Goal: Task Accomplishment & Management: Complete application form

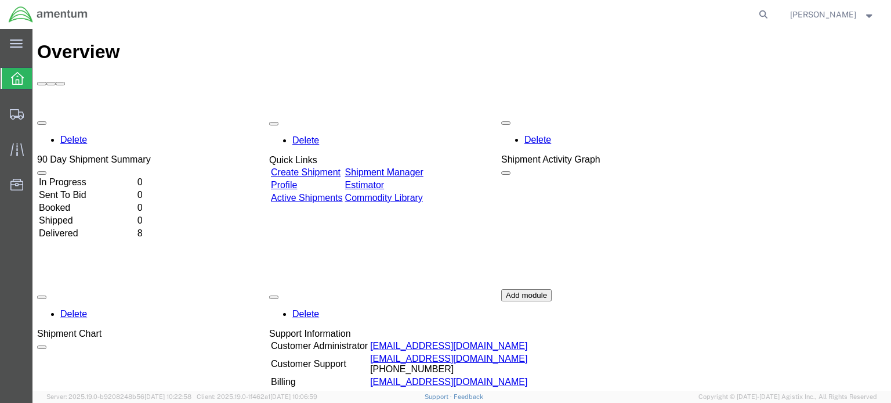
click at [332, 115] on div "Delete 90 Day Shipment Summary In Progress 0 Sent To Bid 0 Booked 0 Shipped 0 D…" at bounding box center [461, 289] width 849 height 348
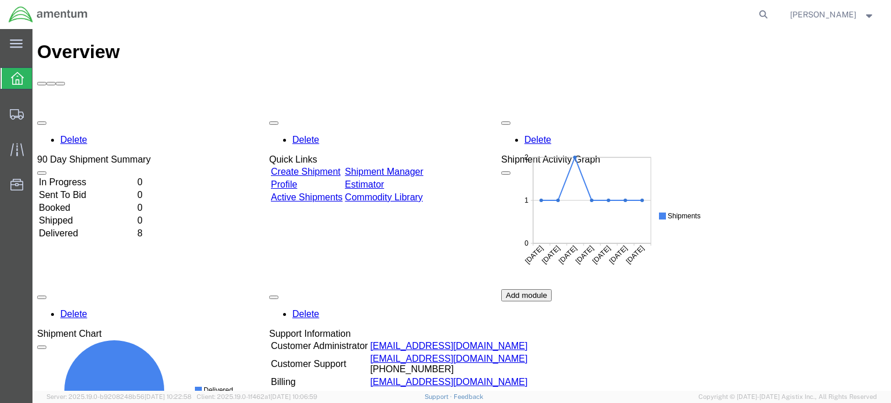
click at [326, 167] on link "Create Shipment" at bounding box center [306, 172] width 70 height 10
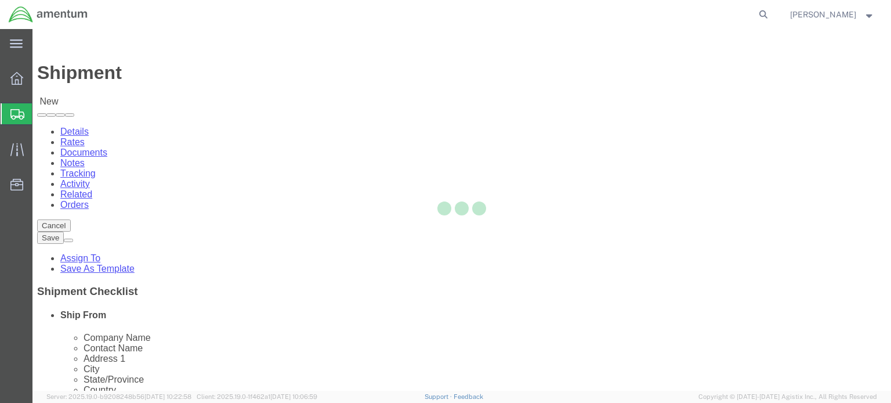
select select
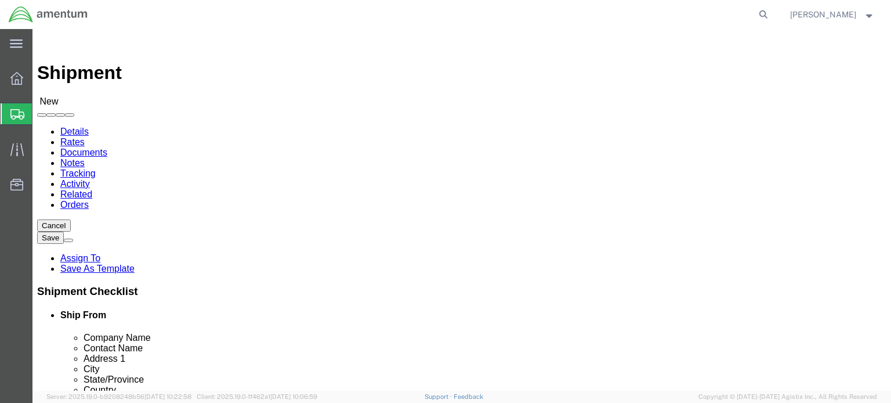
click input "text"
type input "[PERSON_NAME]"
click p "- Amentum - ([PERSON_NAME]/[PERSON_NAME]) BLDG 11108 CSM [PERSON_NAME] St, Ft. …"
select select
type input "Amentum"
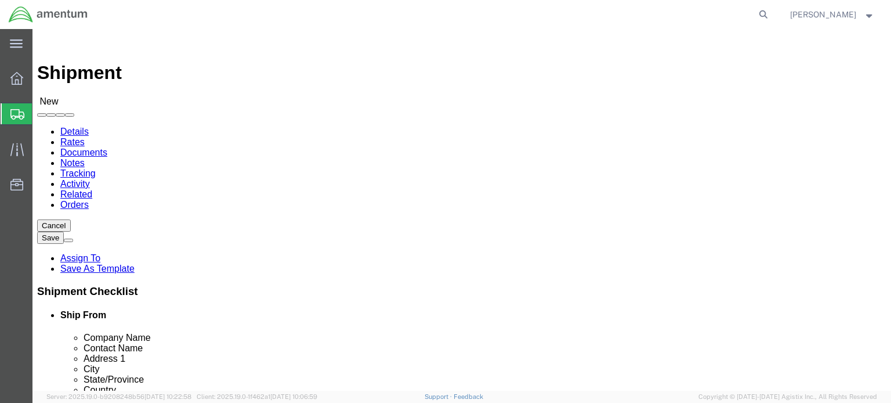
type input "[PERSON_NAME]/[PERSON_NAME]"
type input "BLDG [STREET_ADDRESS][PERSON_NAME]"
type input "Ft. Bliss"
type input "79918"
type input "[PHONE_NUMBER]"
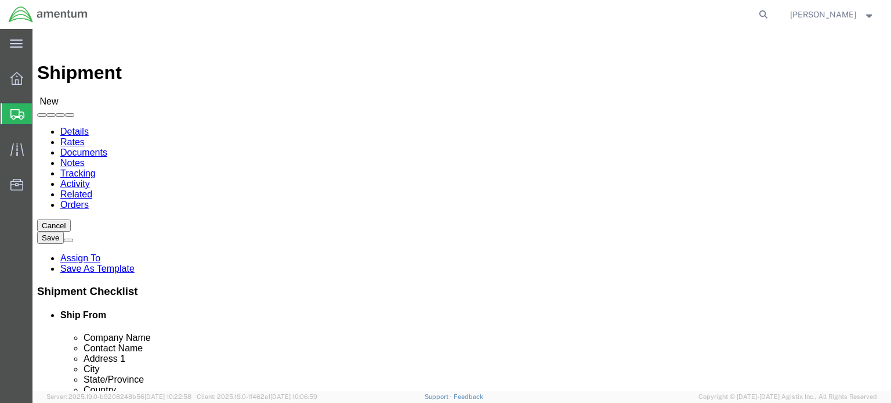
type input "[EMAIL_ADDRESS][DOMAIN_NAME]"
checkbox input "true"
select select "[GEOGRAPHIC_DATA]"
type input "[PERSON_NAME]/[PERSON_NAME]"
click input "text"
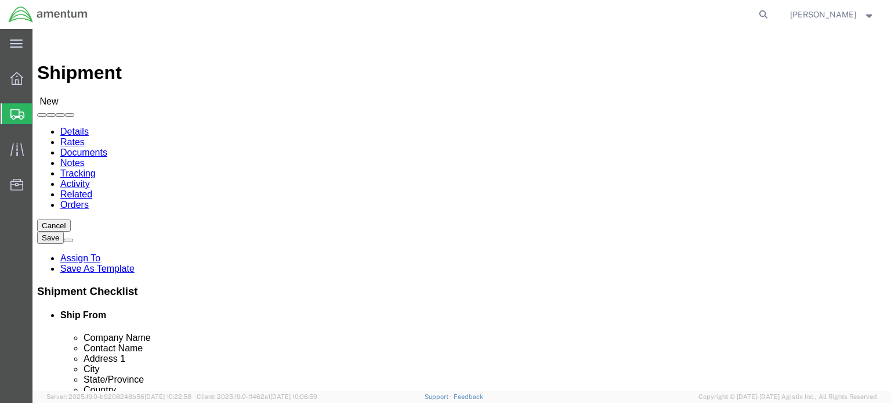
type input "roghh"
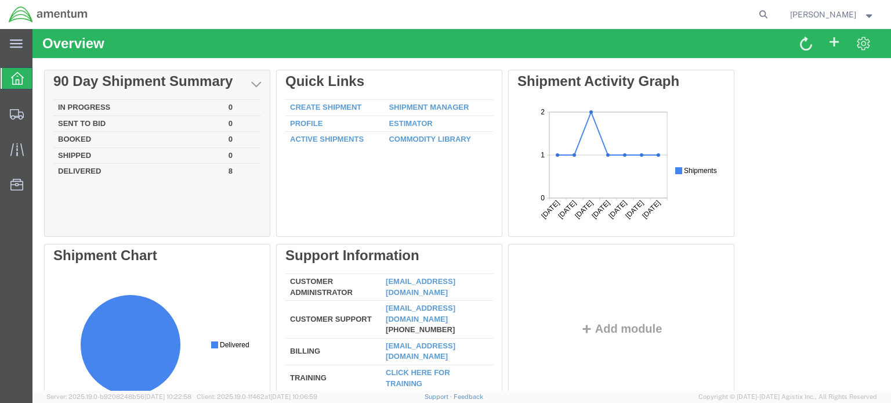
click at [70, 103] on td "In Progress" at bounding box center [138, 108] width 171 height 16
click at [103, 109] on td "In Progress" at bounding box center [138, 108] width 171 height 16
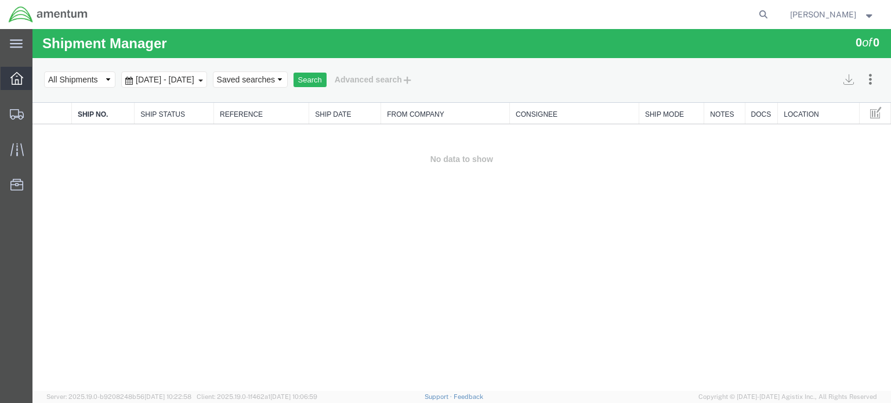
click at [4, 76] on div at bounding box center [17, 78] width 32 height 23
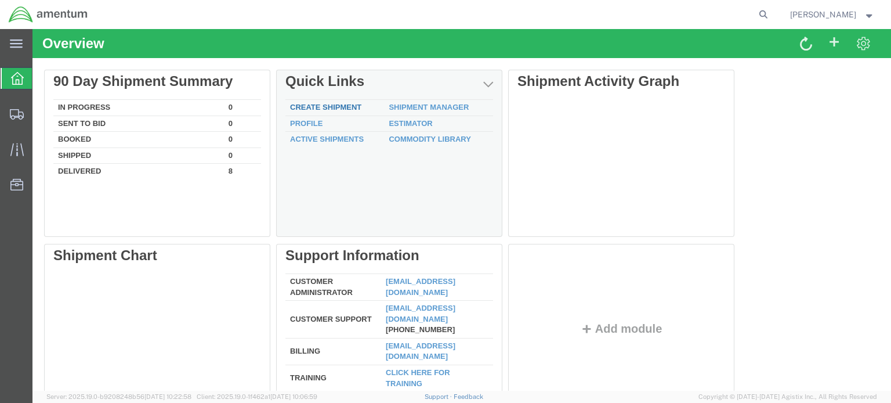
click at [332, 110] on link "Create Shipment" at bounding box center [325, 107] width 71 height 9
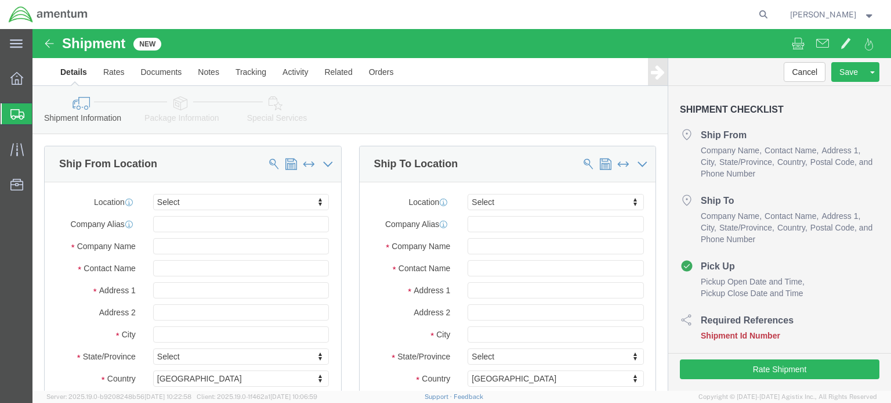
select select
click input "text"
type input "a"
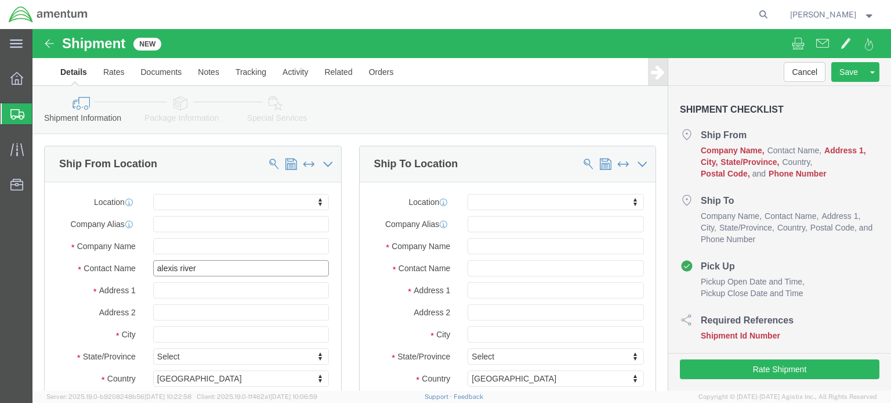
type input "alexis rivera"
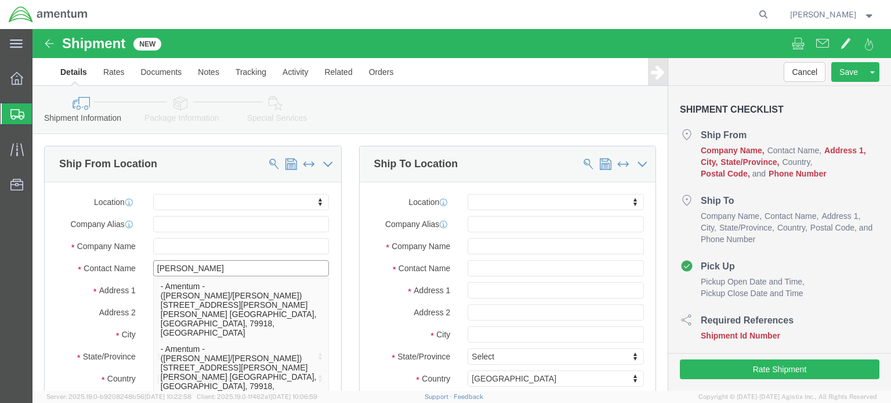
click p "- Amentum - ([PERSON_NAME]/[PERSON_NAME]) BLDG 11108 CSM [PERSON_NAME] St, Ft. …"
select select
type input "Amentum"
type input "[PERSON_NAME]/[PERSON_NAME]"
type input "BLDG [STREET_ADDRESS][PERSON_NAME]"
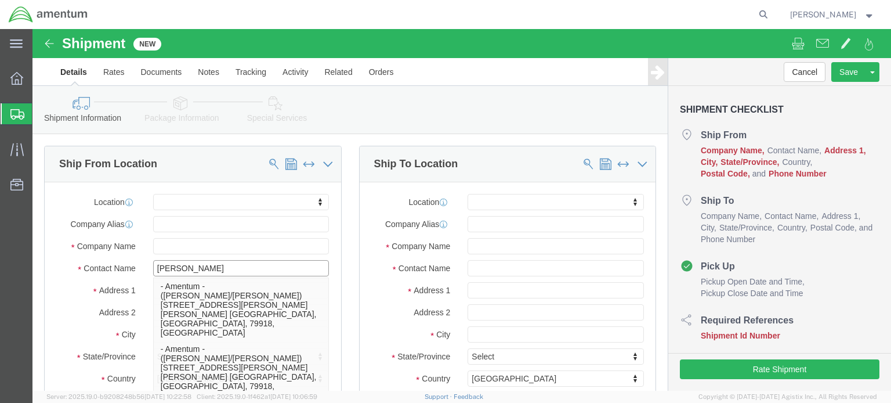
type input "Ft. Bliss"
type input "79918"
type input "[PHONE_NUMBER]"
type input "[EMAIL_ADDRESS][DOMAIN_NAME]"
checkbox input "true"
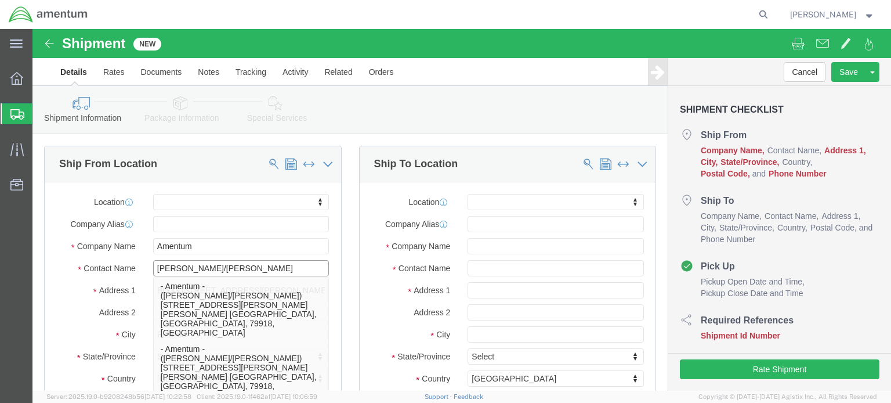
select select "[GEOGRAPHIC_DATA]"
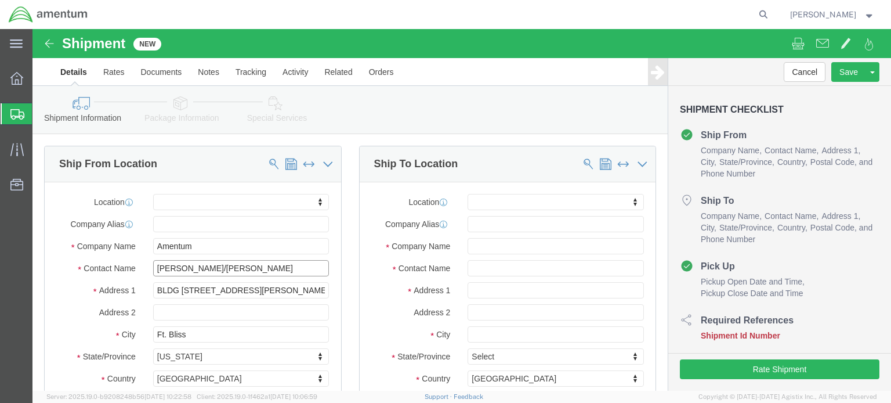
type input "[PERSON_NAME]/[PERSON_NAME]"
click input "text"
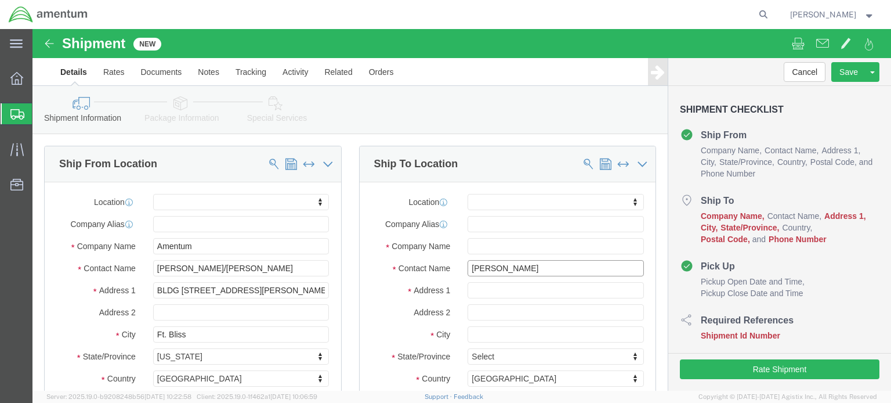
type input "ron pine"
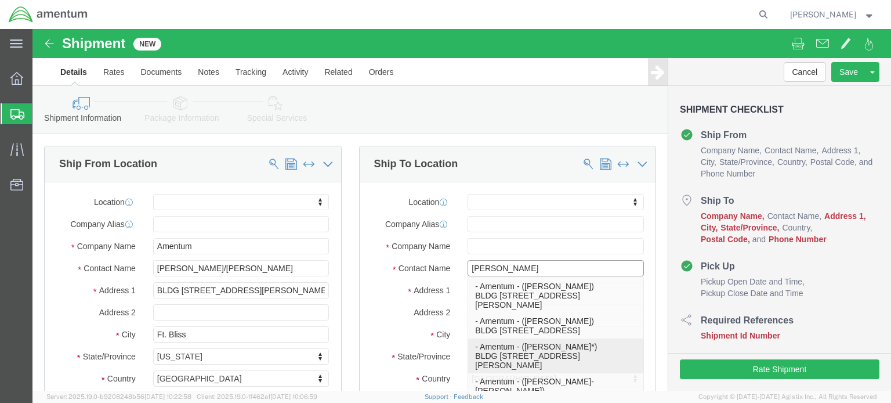
click p "- Amentum - (Ron Pineda*) BLDG 736 Longbow Drive, Yoakum Defrenn Army Heliport,…"
select select
type input "Amentum"
type input "Ron Pineda*"
type input "BLDG 736 Longbow Drive"
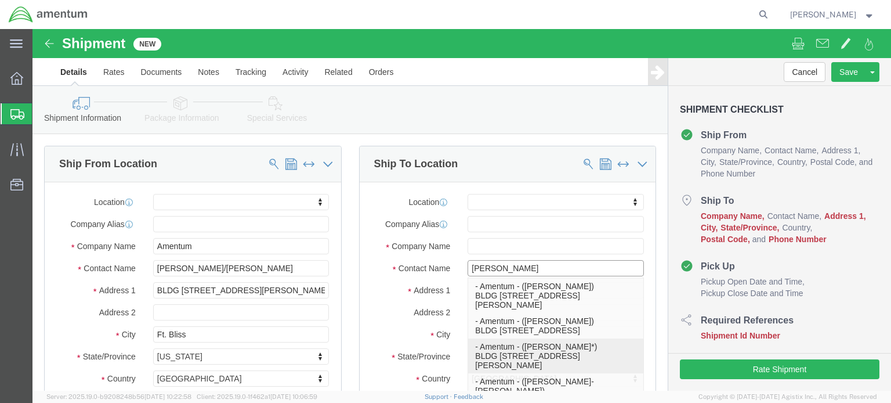
type input "Yoakum Defrenn Army Heliport"
type input "Fort Hood"
type input "76544"
select select "[GEOGRAPHIC_DATA]"
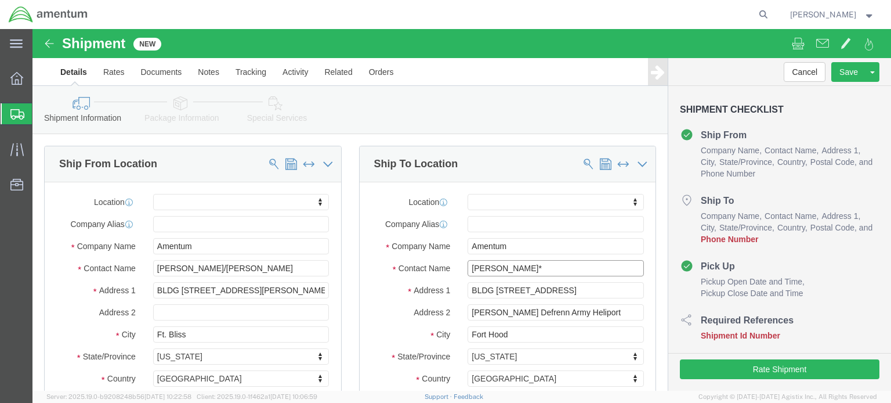
type input "Ron Pineda"
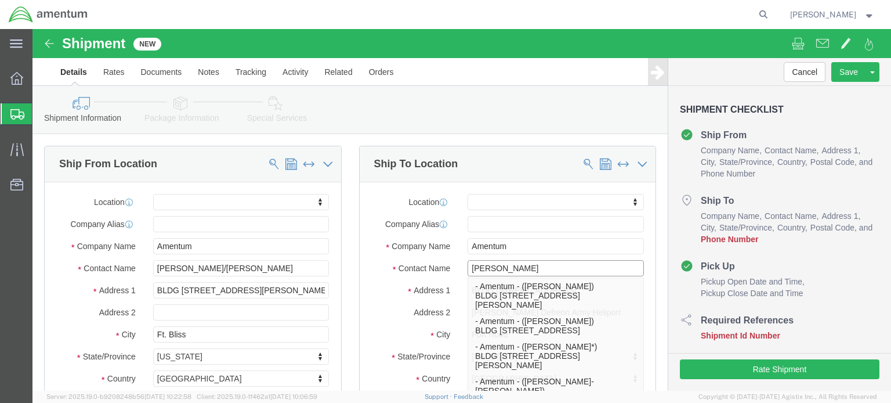
drag, startPoint x: 501, startPoint y: 183, endPoint x: 386, endPoint y: 183, distance: 114.9
click div "Contact Name Ron Pineda Ron Pineda - Amentum - (Ron Pineda) BLDG 736 Longbow Dr…"
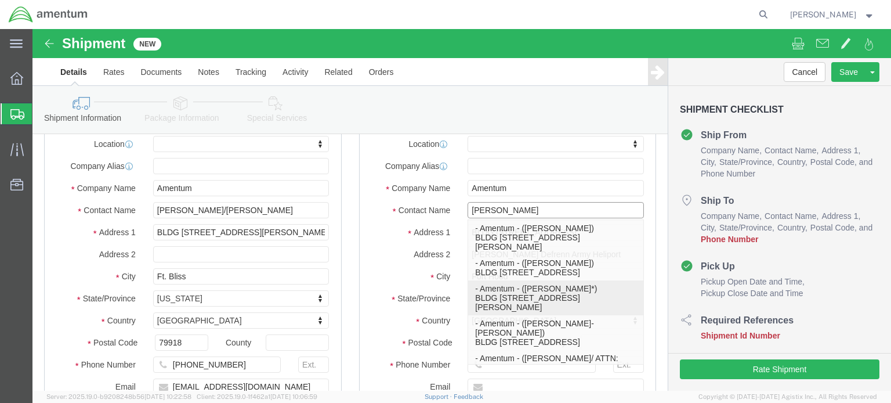
click p "- Amentum - (Ron Pineda*) BLDG 736 Longbow Drive, Yoakum Defrenn Army Heliport,…"
select select
type input "Ron Pineda*"
select select "[GEOGRAPHIC_DATA]"
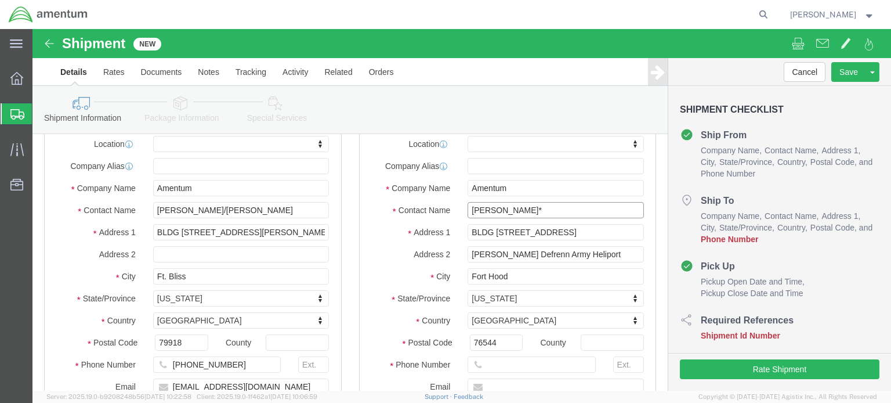
drag, startPoint x: 493, startPoint y: 178, endPoint x: 407, endPoint y: 178, distance: 85.9
click div "Contact Name Ron Pineda* Ron Pineda"
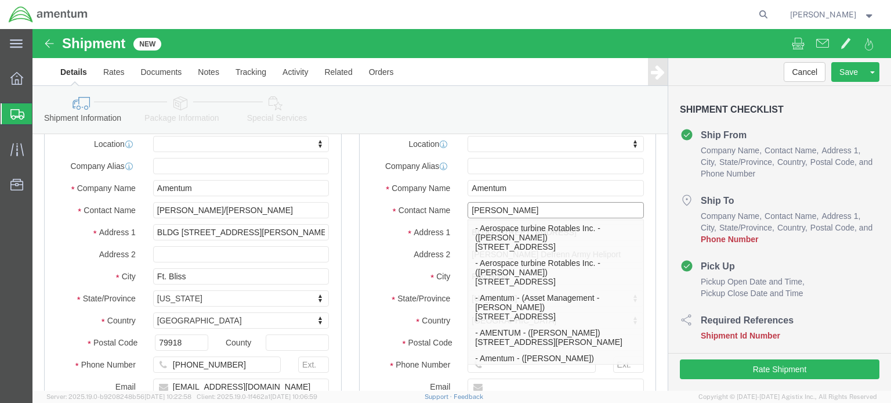
type input "ron pi"
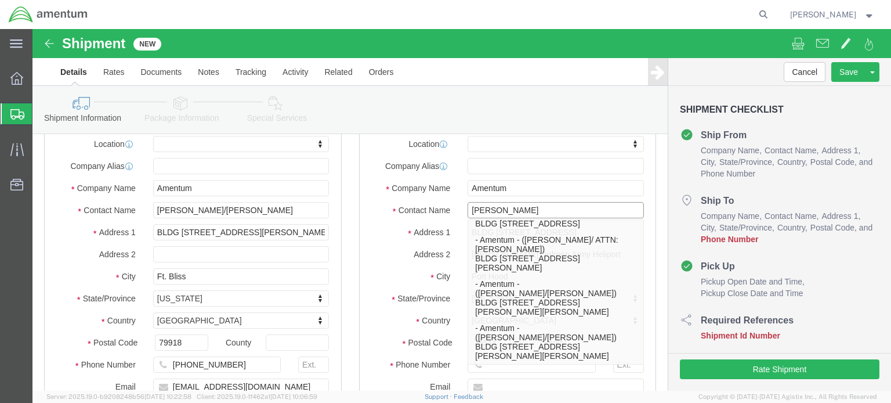
scroll to position [0, 0]
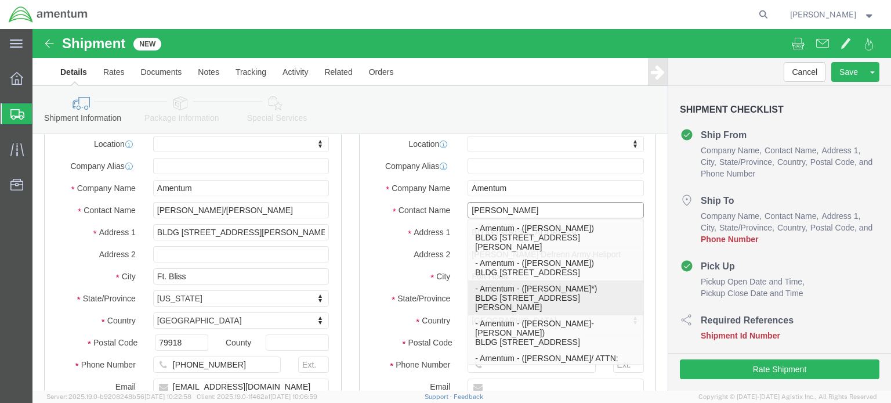
click p "- Amentum - (Ron Pineda*) BLDG 736 Longbow Drive, Yoakum Defrenn Army Heliport,…"
select select
type input "Ron Pineda*"
select select "[GEOGRAPHIC_DATA]"
click input "Ron Pined"
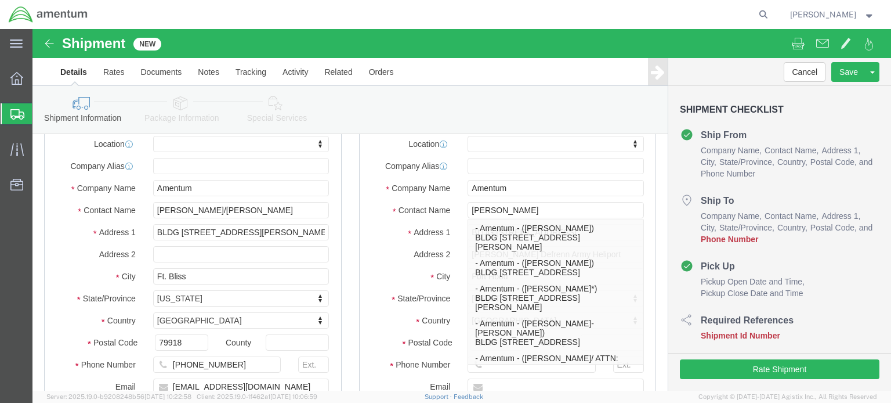
click label "City"
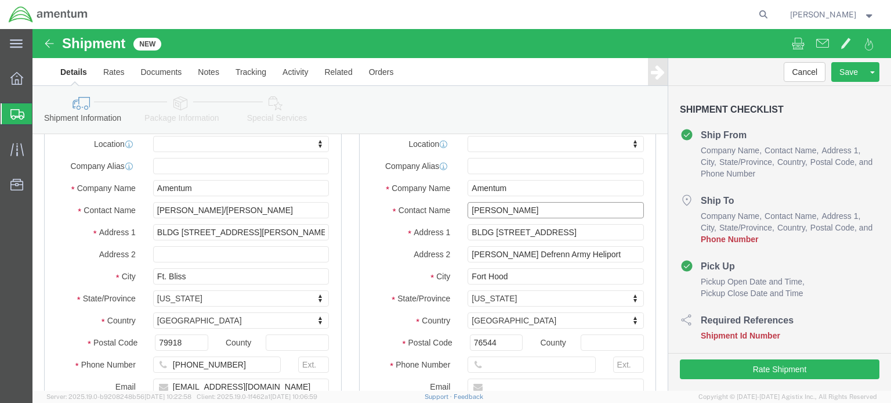
click input "Ron Pined"
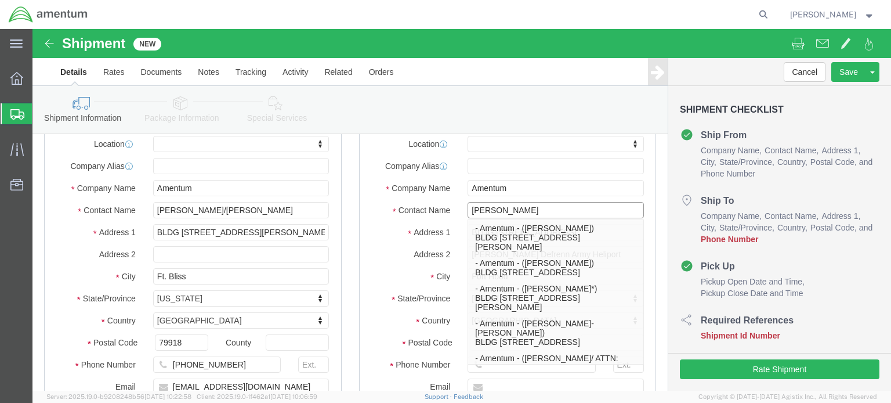
type input "Ron Pineda"
click label "Address 2"
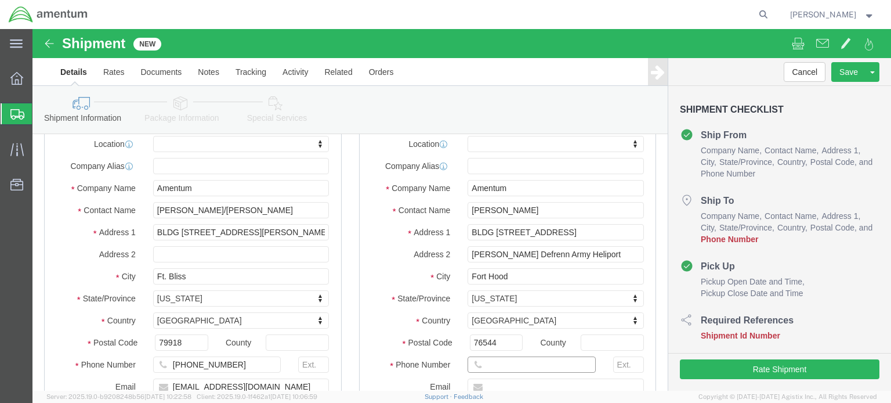
click input "text"
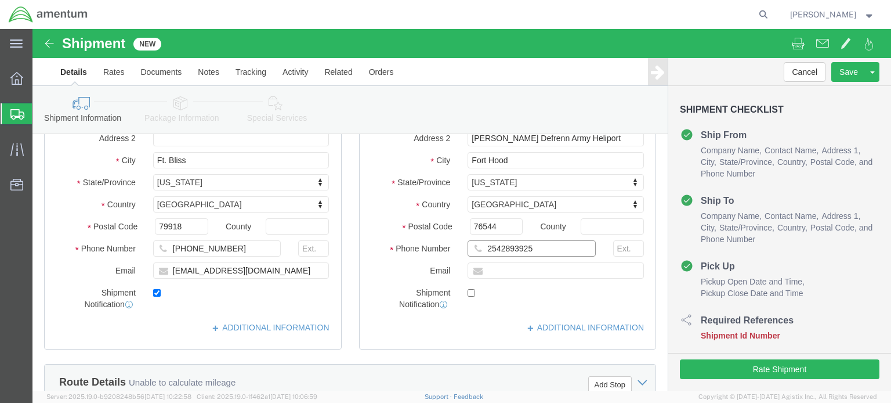
type input "2542893925"
click input "text"
type input "r"
type input "RONALD.E.PINEDA.CTR@ARMY.MIL"
click div "Location My Profile Location 1002-4122-6 1006-5256-0 1026-8910-0 1281-0560-3 13…"
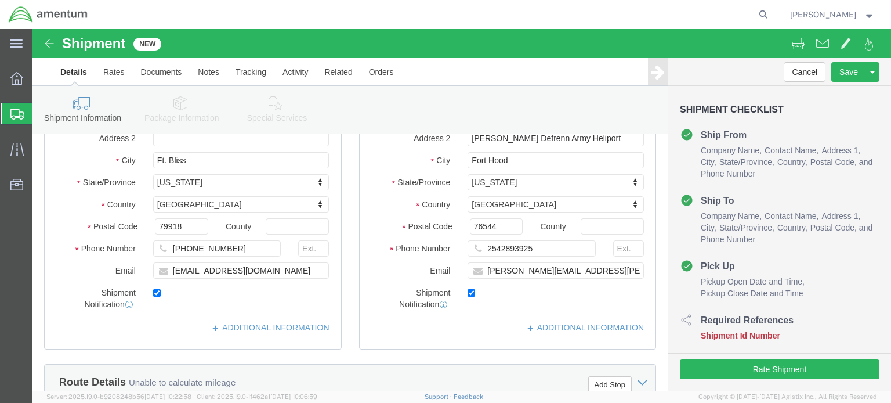
checkbox input "true"
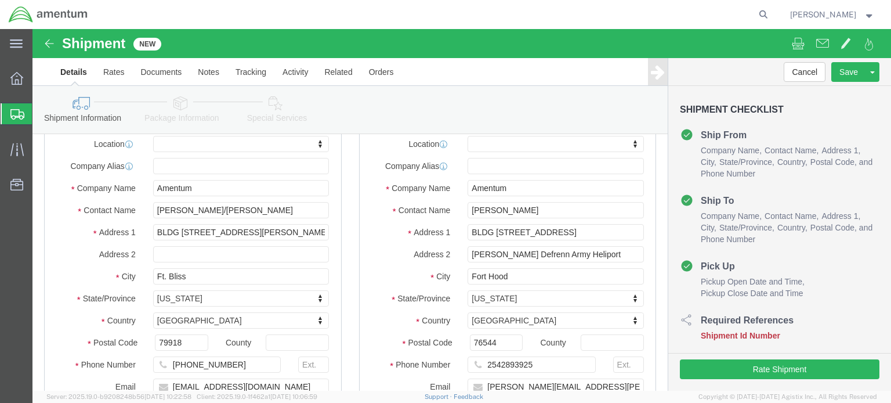
click div
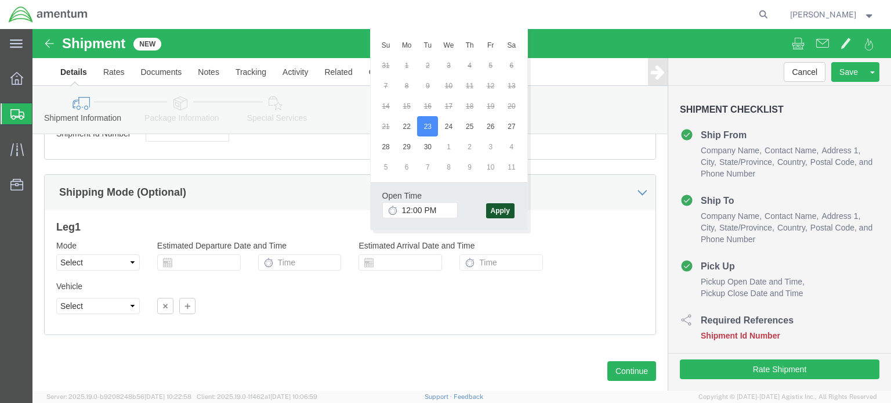
click button "Apply"
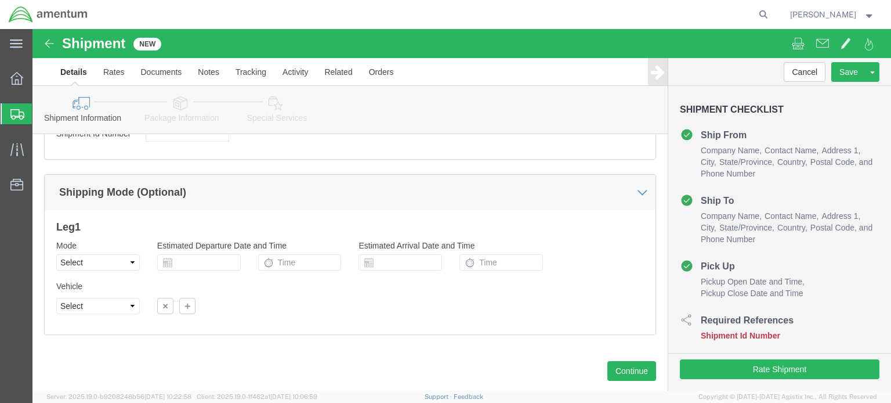
scroll to position [690, 0]
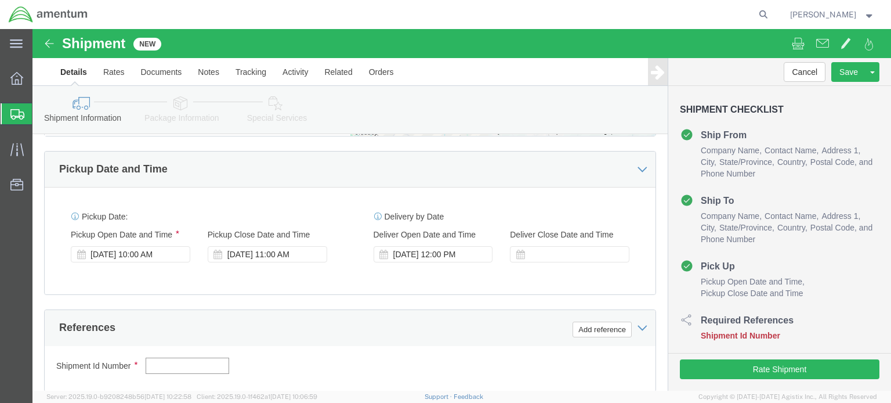
click input "text"
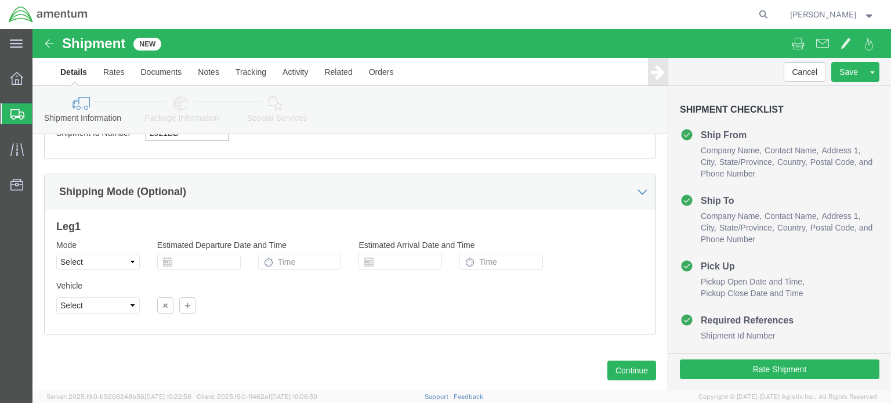
scroll to position [41, 0]
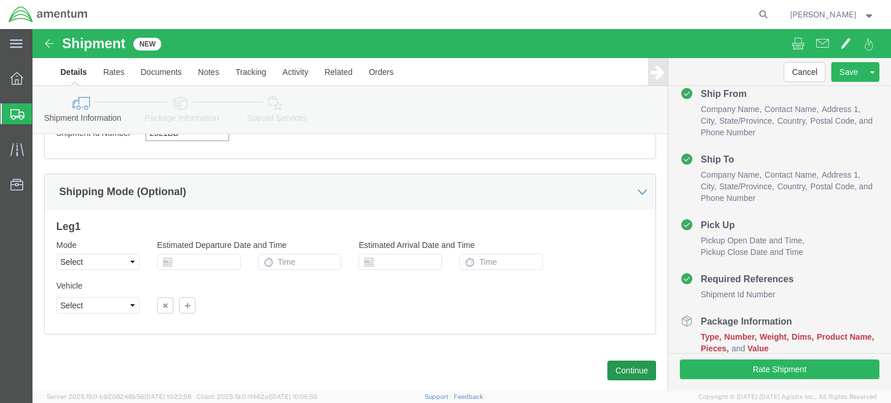
type input "2521BB"
click button "Continue"
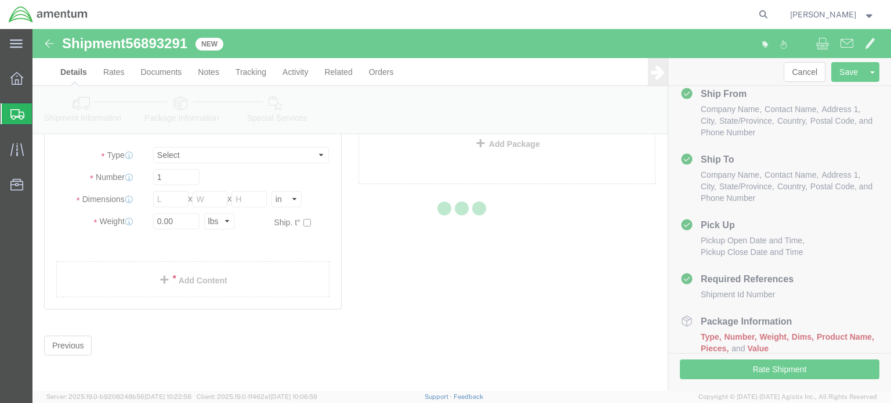
select select "CBOX"
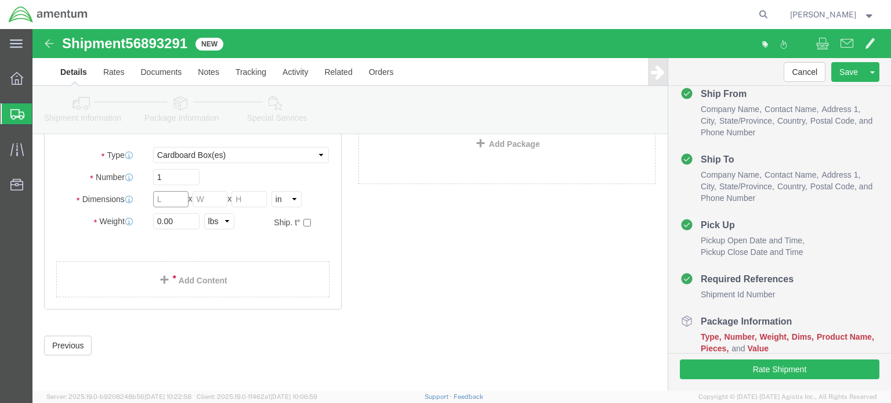
click input "text"
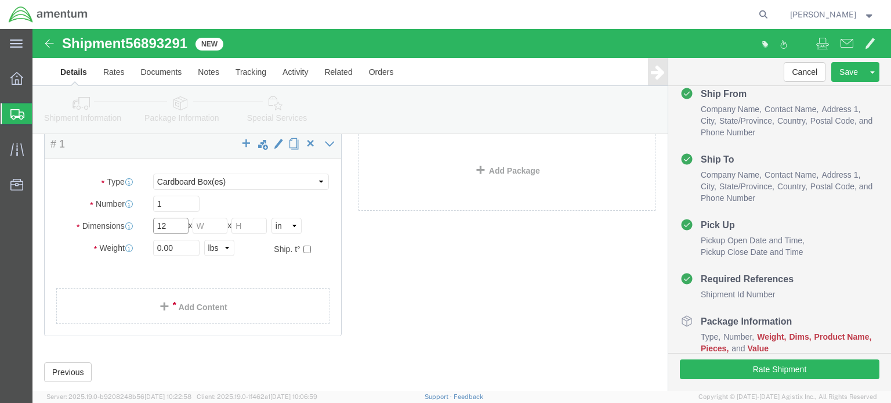
type input "12"
type input "11"
type input "2"
click div "Previous Continue"
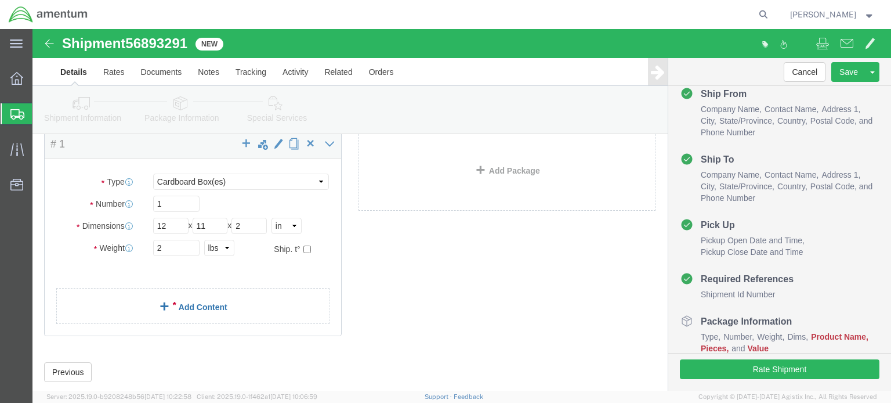
click link "Add Content"
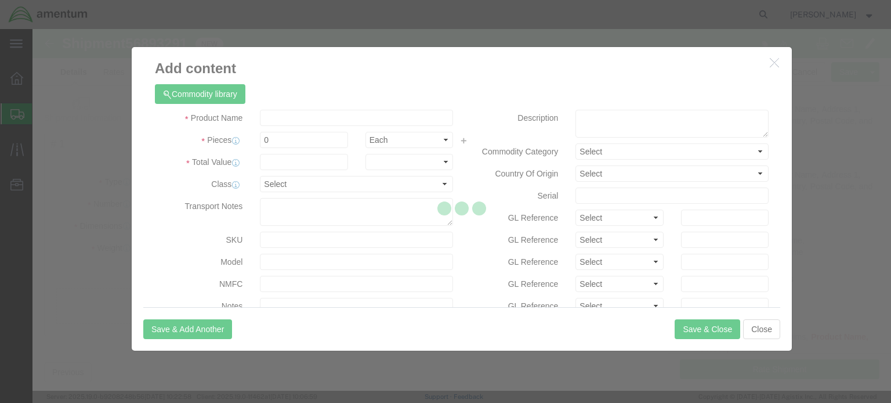
click div
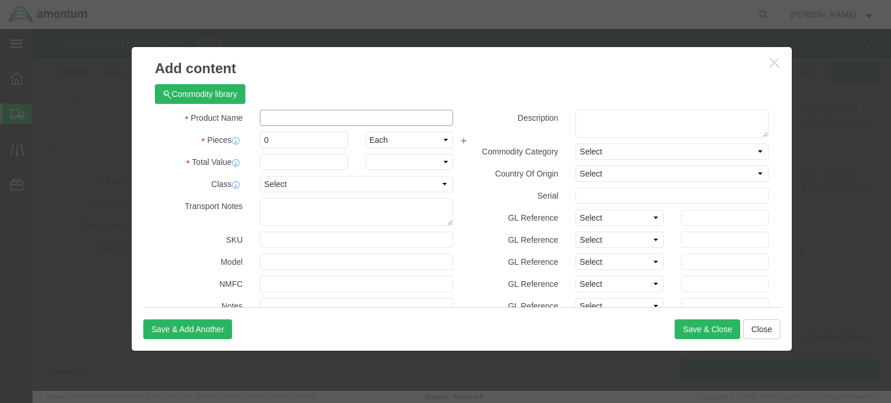
click input "text"
type input "BOLTS"
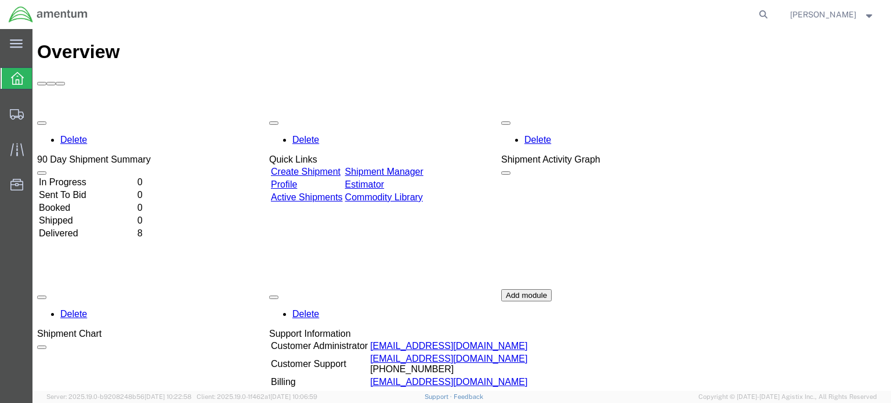
click at [109, 176] on td "In Progress" at bounding box center [86, 182] width 97 height 12
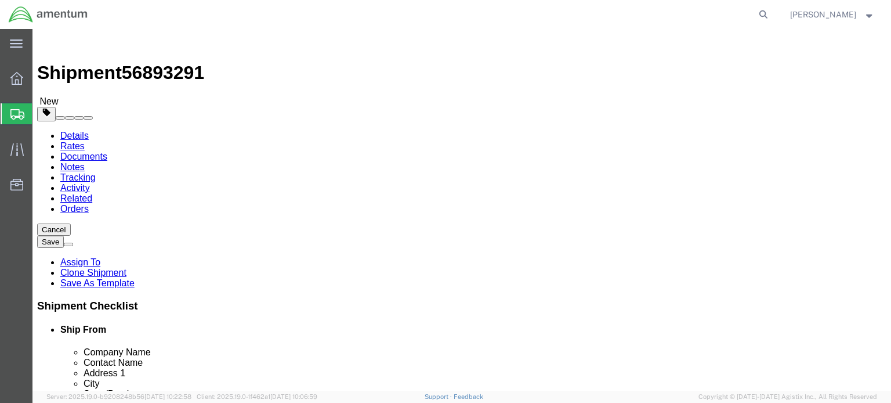
select select
click input "Ron Pineda"
type input "Ron Pineda/ ATT JOSH MORALES"
click div "Address 1 BLDG 736 Longbow Drive"
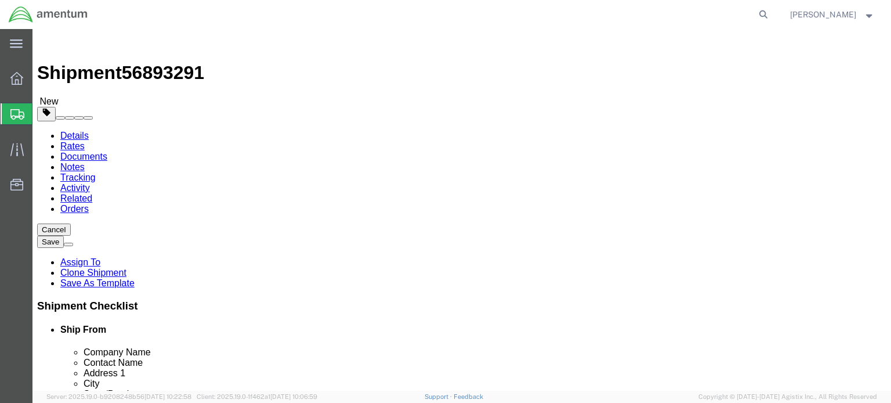
scroll to position [174, 0]
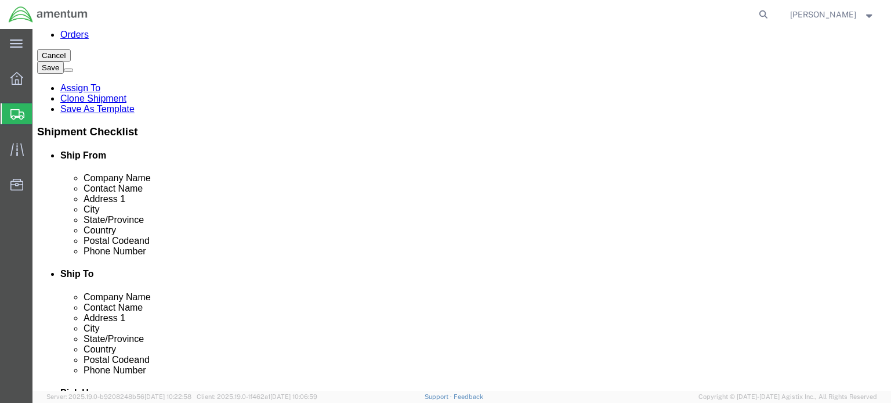
click button "Continue"
click input "text"
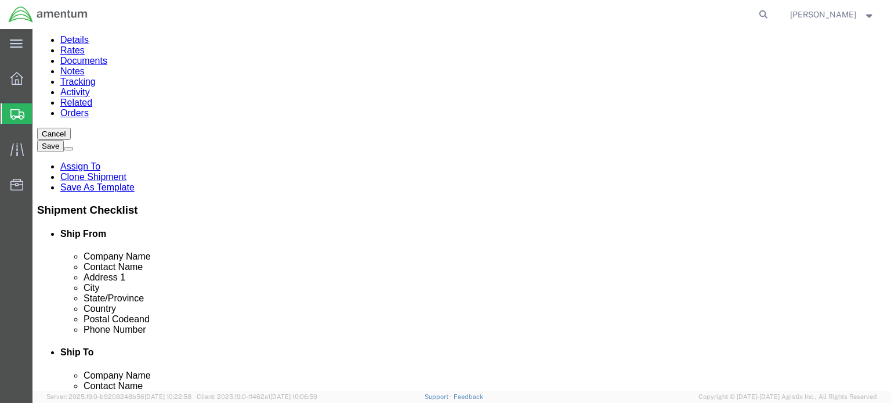
type input "12"
type input "11"
type input "2"
click link "Add Content"
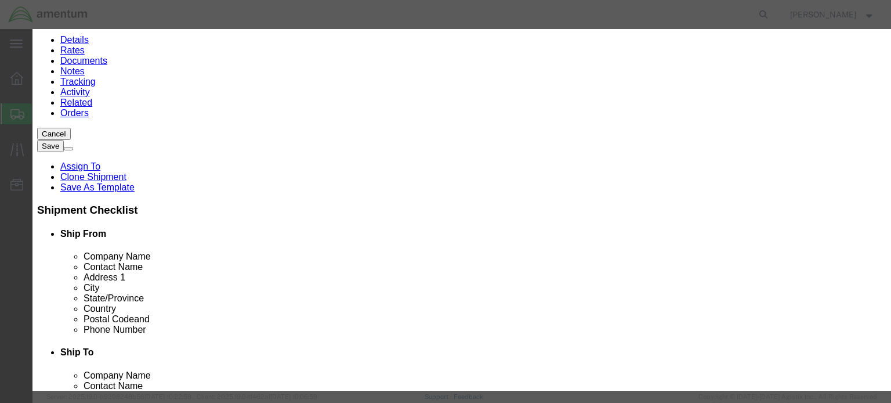
click input "text"
type input "BOLTS"
type input "4"
type input "10.00"
click button "Save & Close"
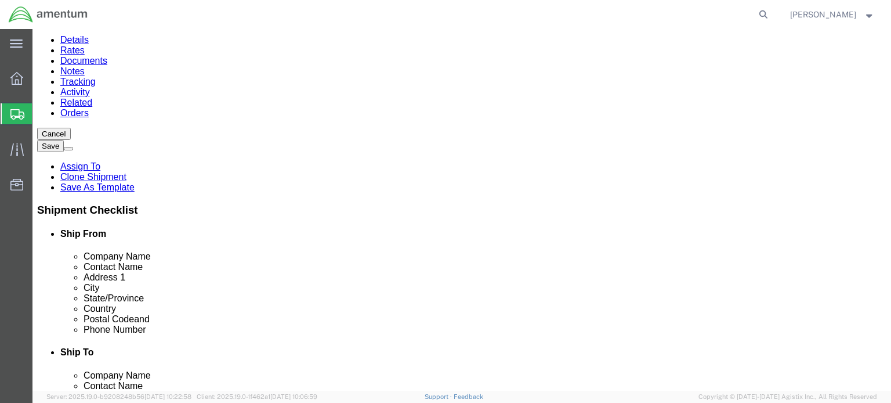
click button "Rate Shipment"
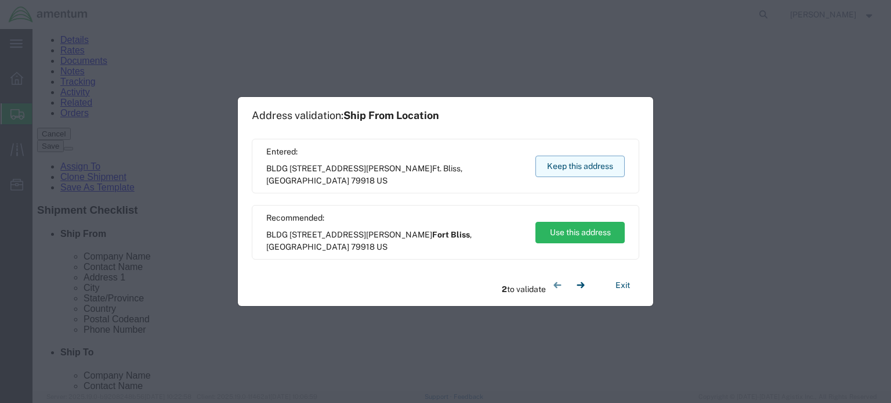
click at [552, 164] on button "Keep this address" at bounding box center [580, 165] width 89 height 21
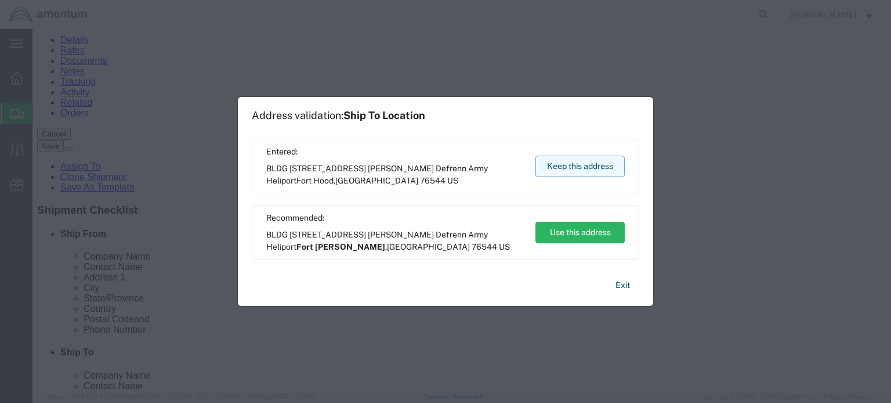
click at [575, 172] on button "Keep this address" at bounding box center [580, 165] width 89 height 21
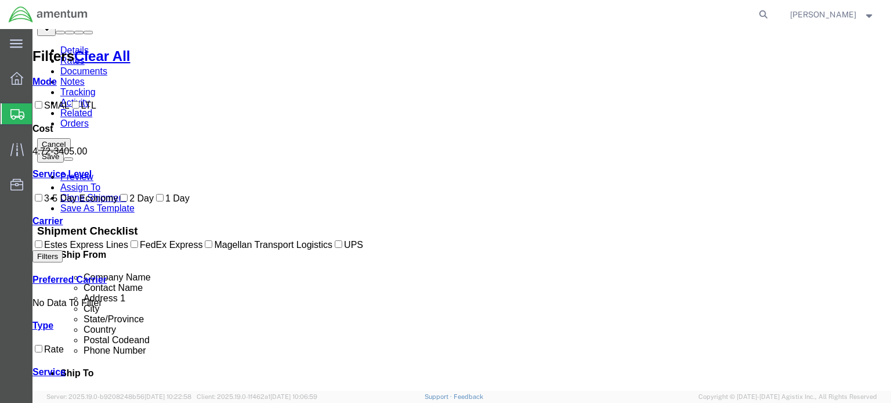
scroll to position [0, 0]
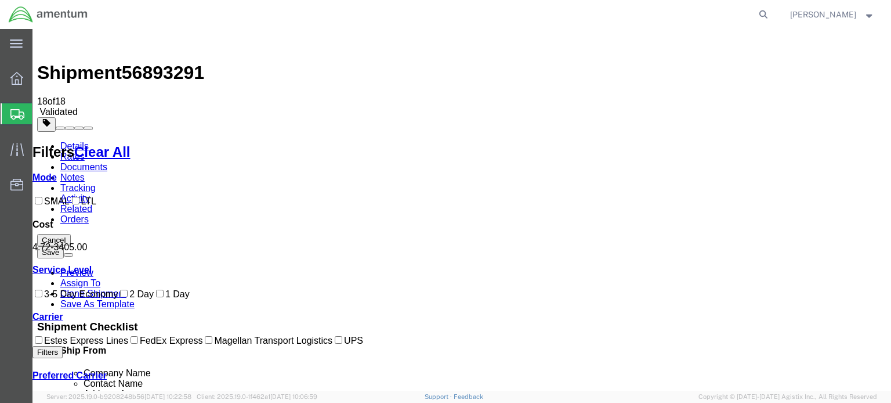
click at [74, 141] on link "Details" at bounding box center [74, 146] width 28 height 10
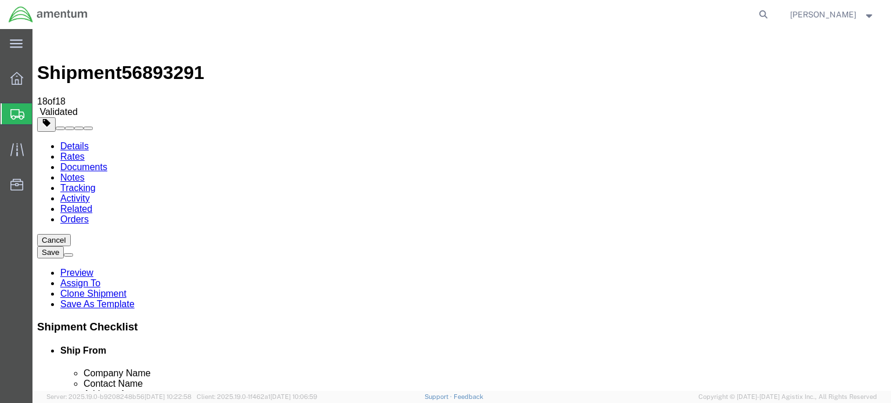
click button "Rate Shipment"
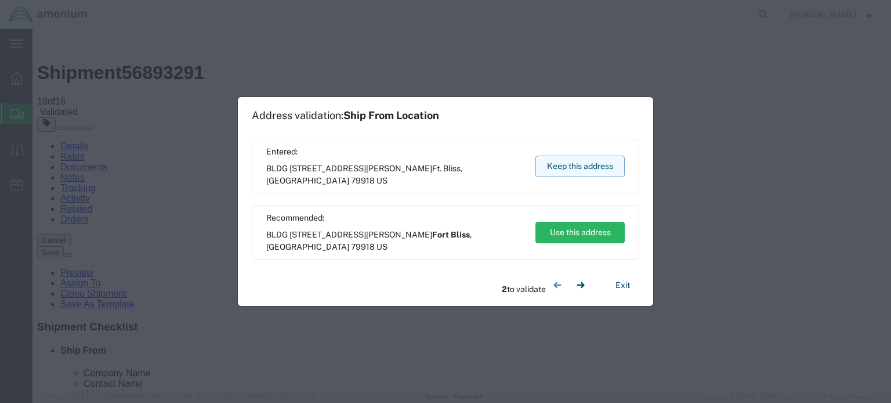
click at [549, 171] on button "Keep this address" at bounding box center [580, 165] width 89 height 21
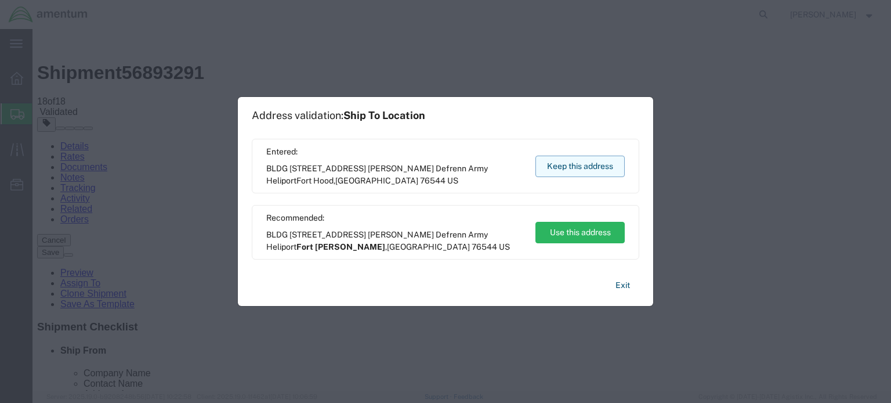
click at [551, 171] on button "Keep this address" at bounding box center [580, 165] width 89 height 21
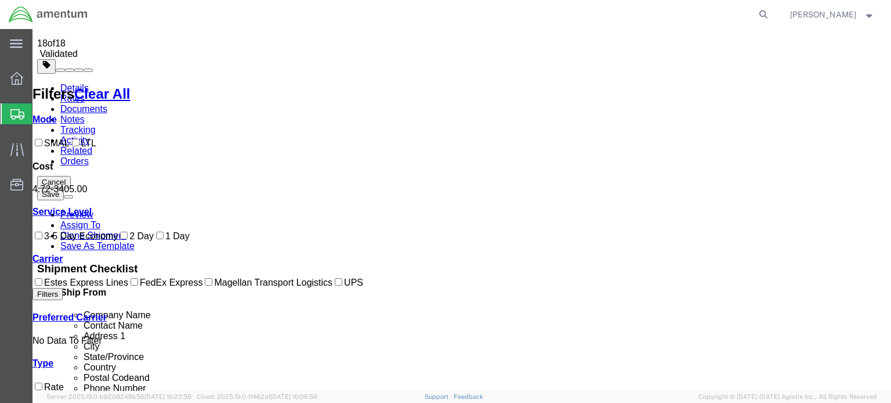
scroll to position [117, 0]
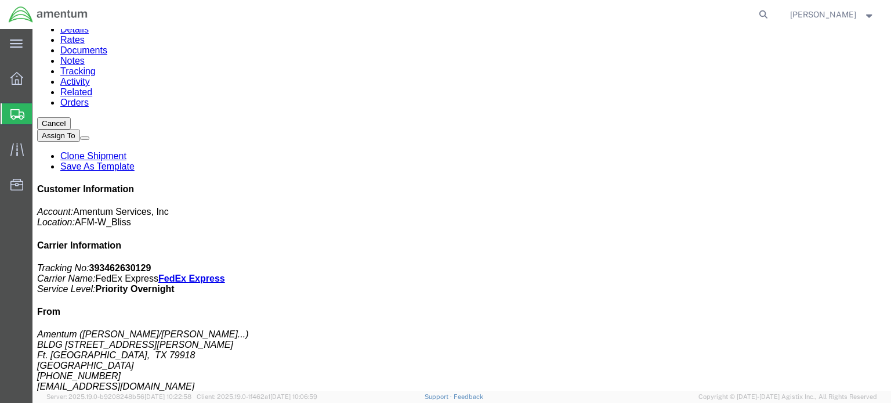
scroll to position [0, 0]
